Goal: Information Seeking & Learning: Find contact information

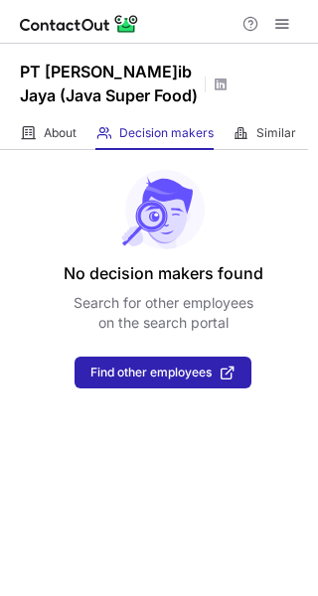
click at [228, 82] on div "PT Aneka Dasuib Jaya (Java Super Food)" at bounding box center [159, 81] width 318 height 74
click at [228, 81] on span at bounding box center [221, 85] width 16 height 16
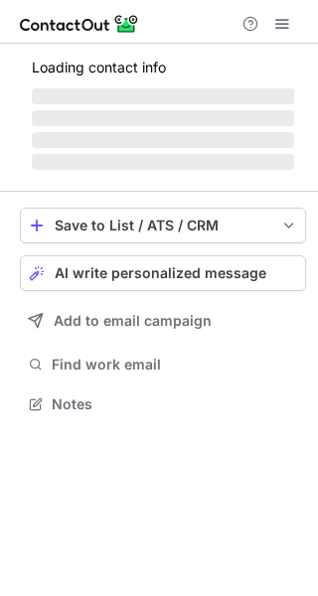
scroll to position [401, 318]
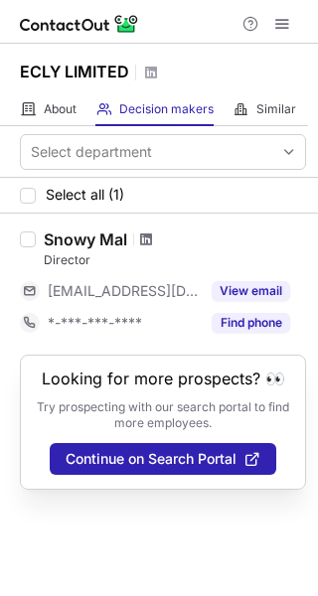
click at [147, 243] on span at bounding box center [146, 240] width 12 height 16
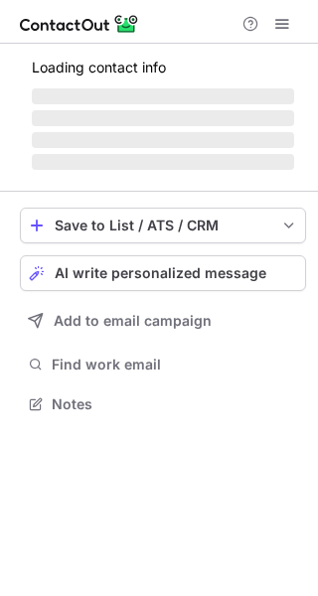
scroll to position [9, 10]
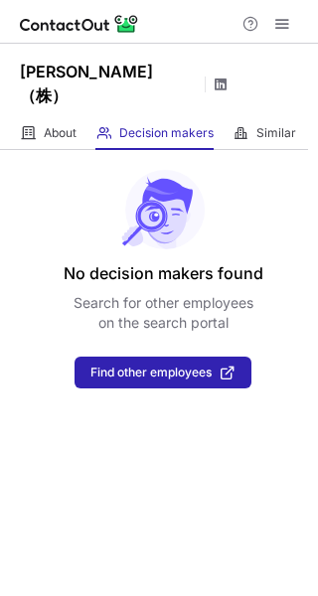
click at [228, 83] on span at bounding box center [221, 85] width 16 height 16
